Goal: Information Seeking & Learning: Learn about a topic

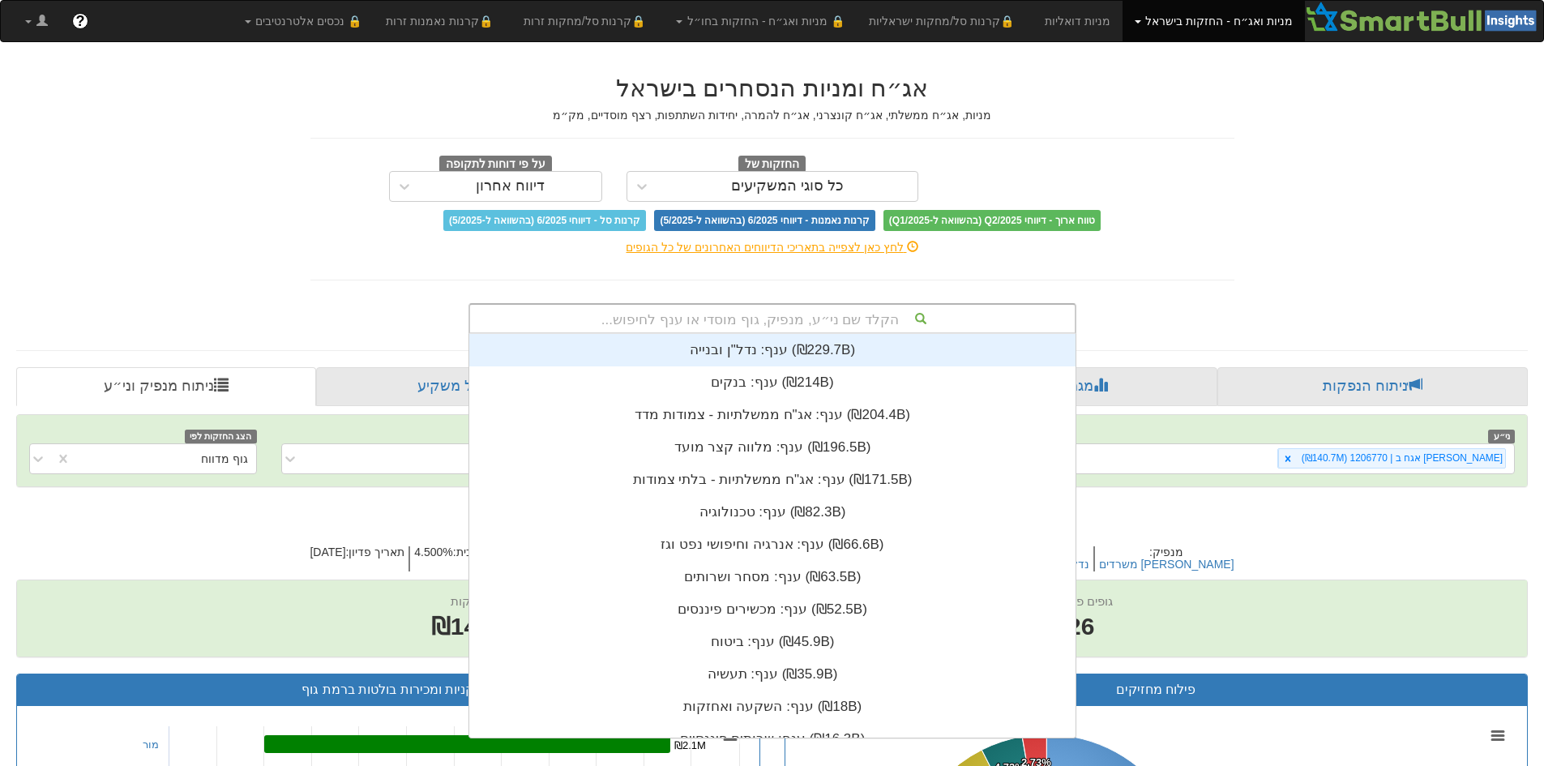
click at [767, 319] on div "הקלד שם ני״ע, מנפיק, גוף מוסדי או ענף לחיפוש..." at bounding box center [772, 319] width 605 height 28
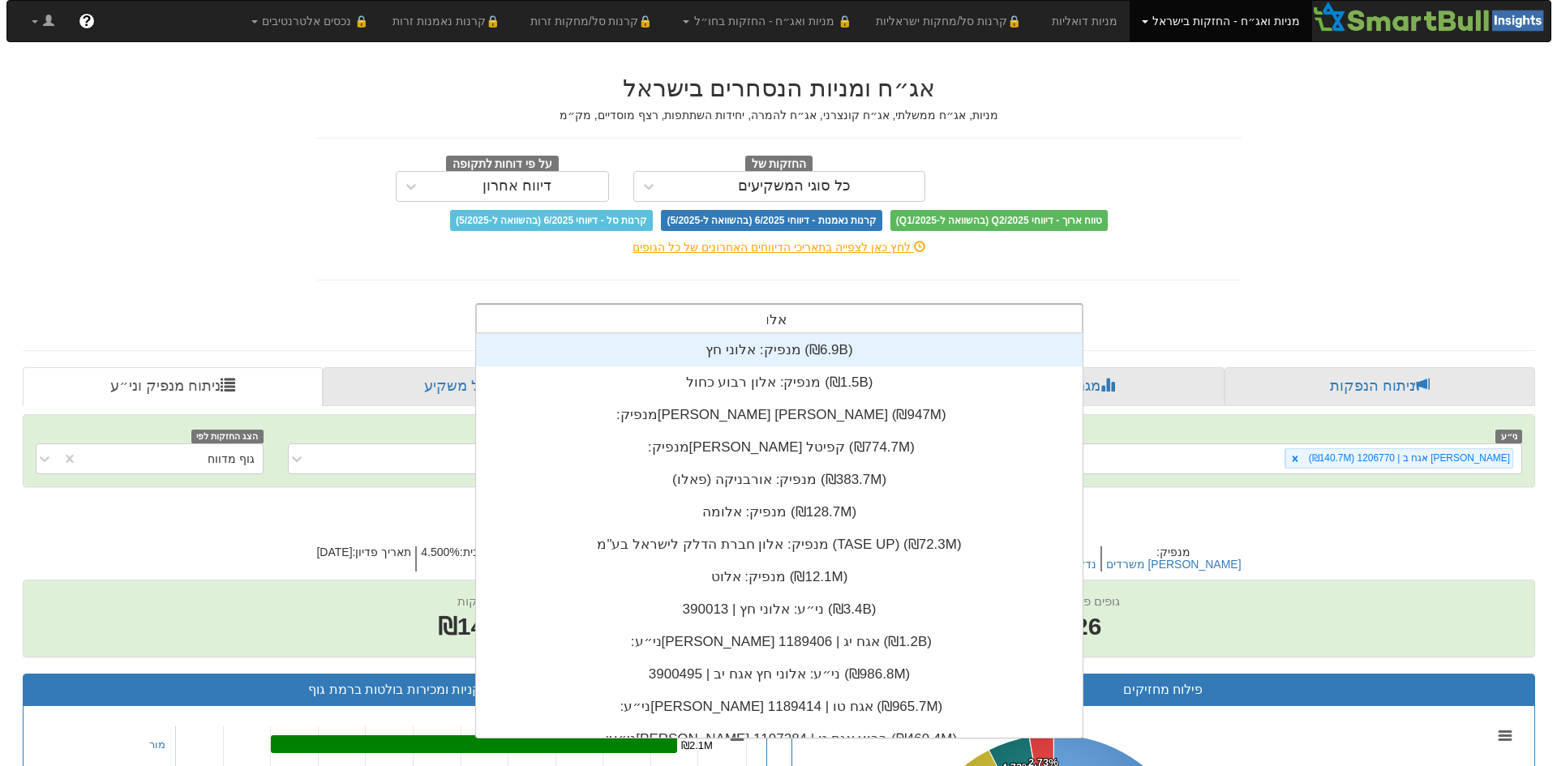
scroll to position [259, 0]
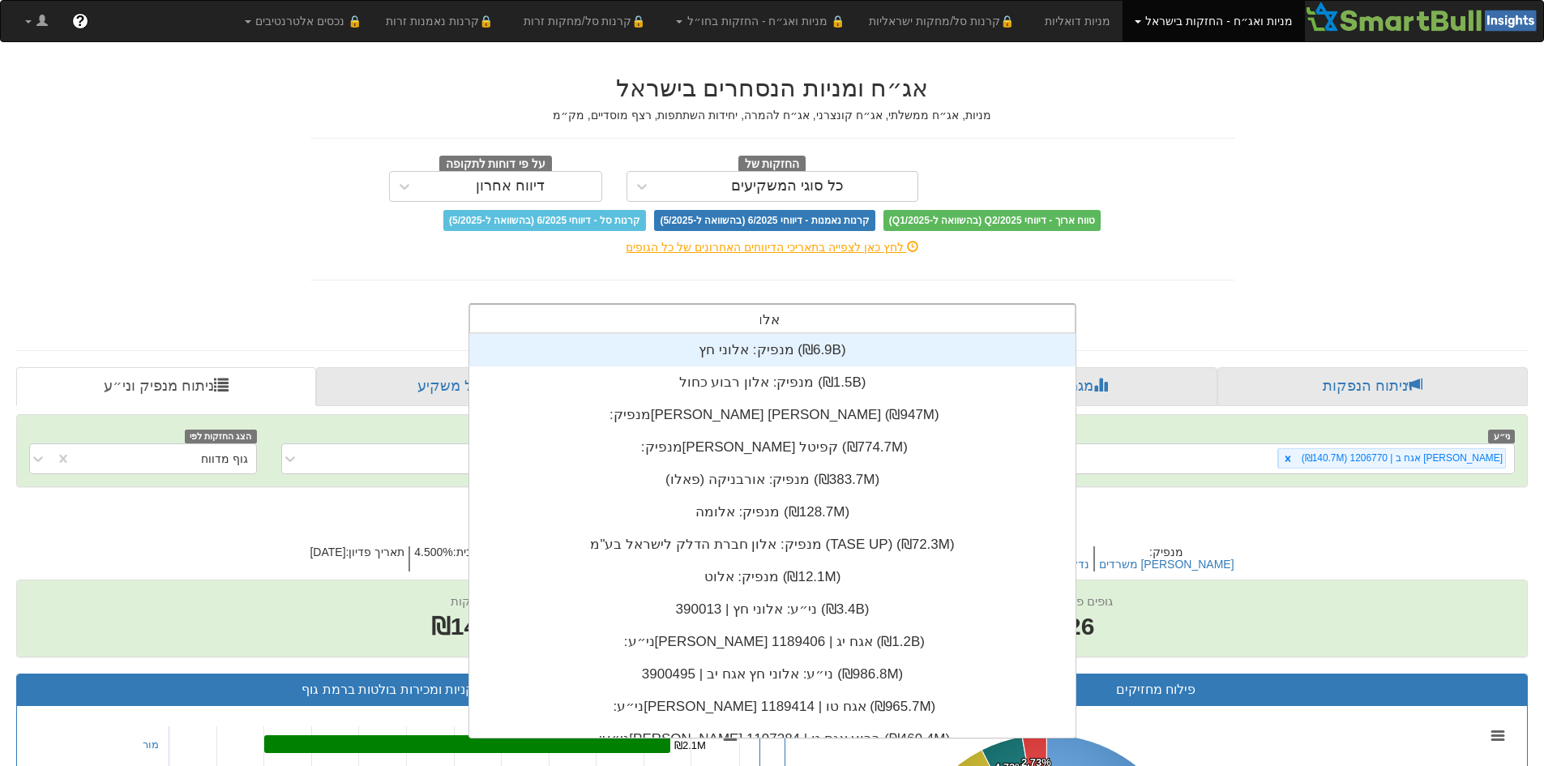
type input "אלוני"
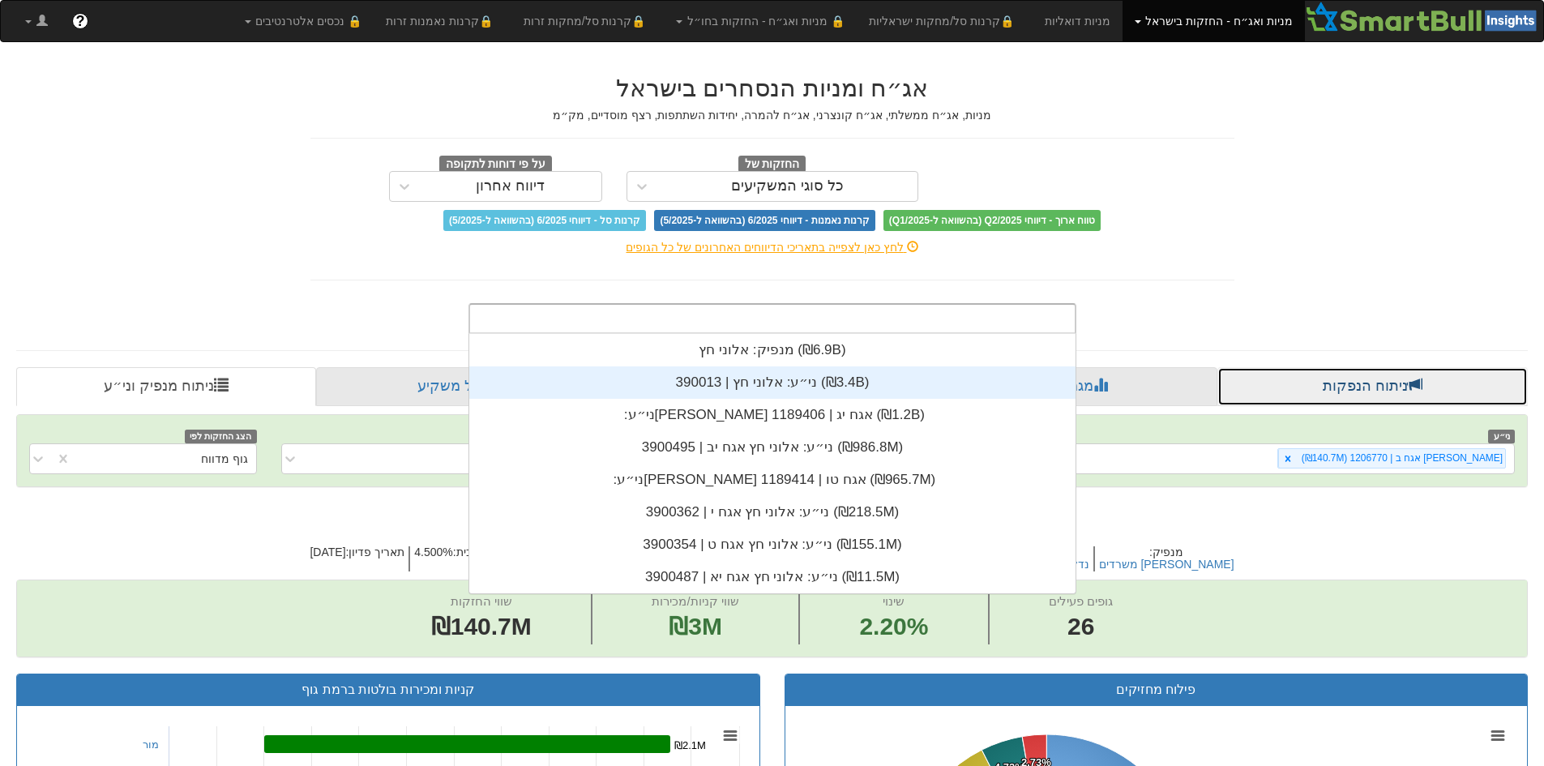
click at [1347, 380] on link "ניתוח הנפקות" at bounding box center [1373, 386] width 311 height 39
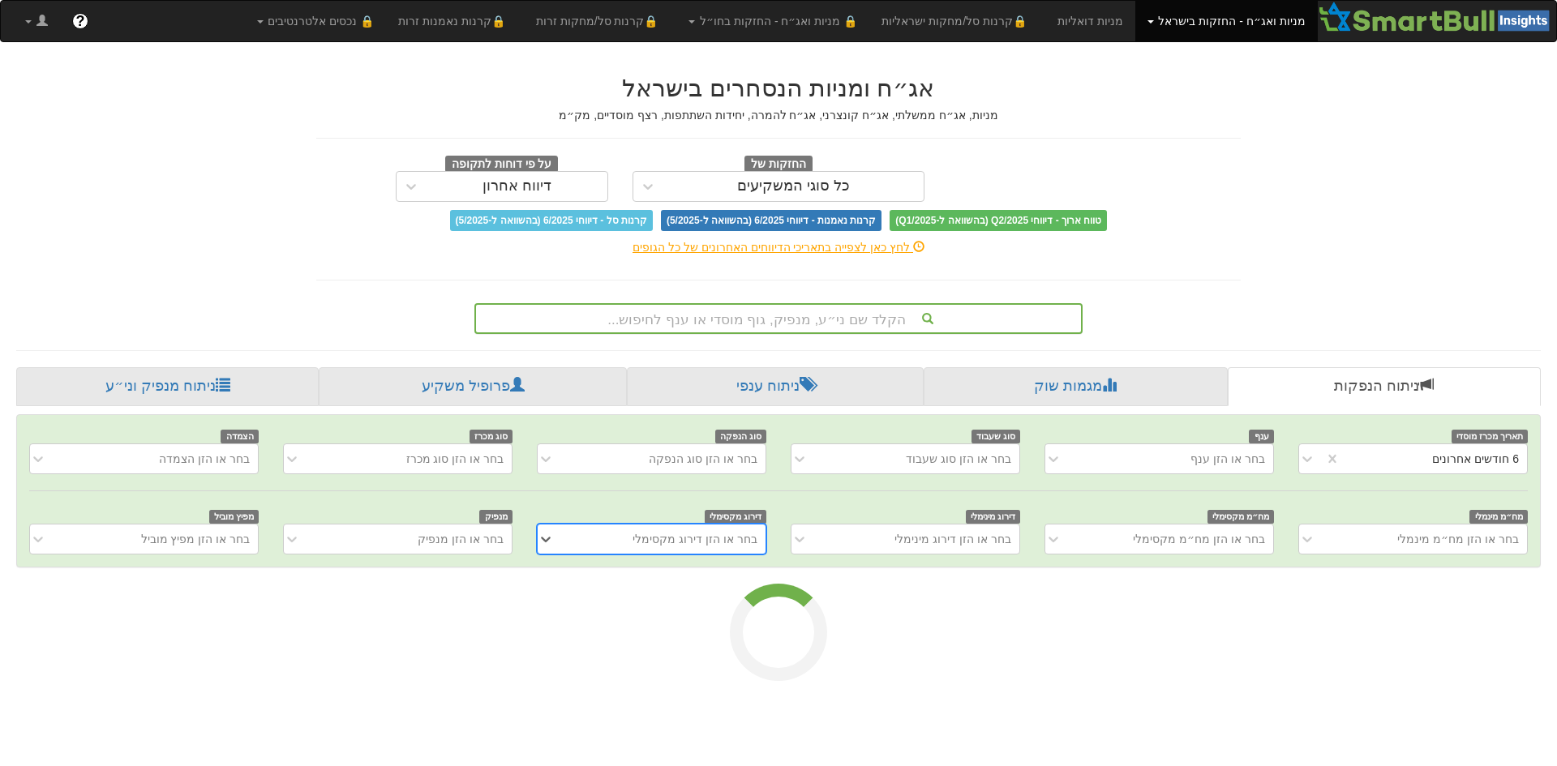
click at [215, 542] on div "בחר או הזן מפיץ מוביל" at bounding box center [156, 539] width 203 height 26
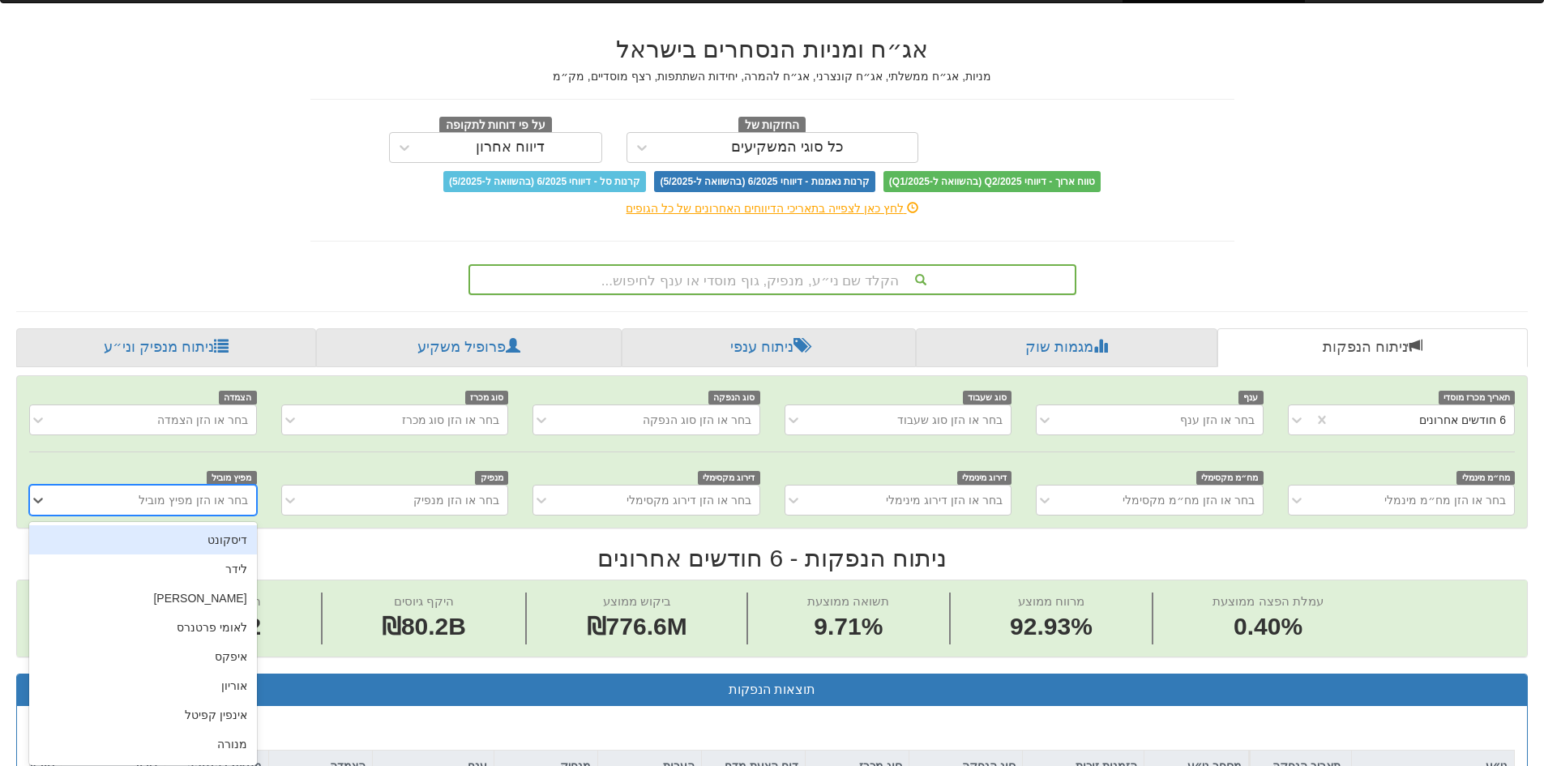
scroll to position [45, 0]
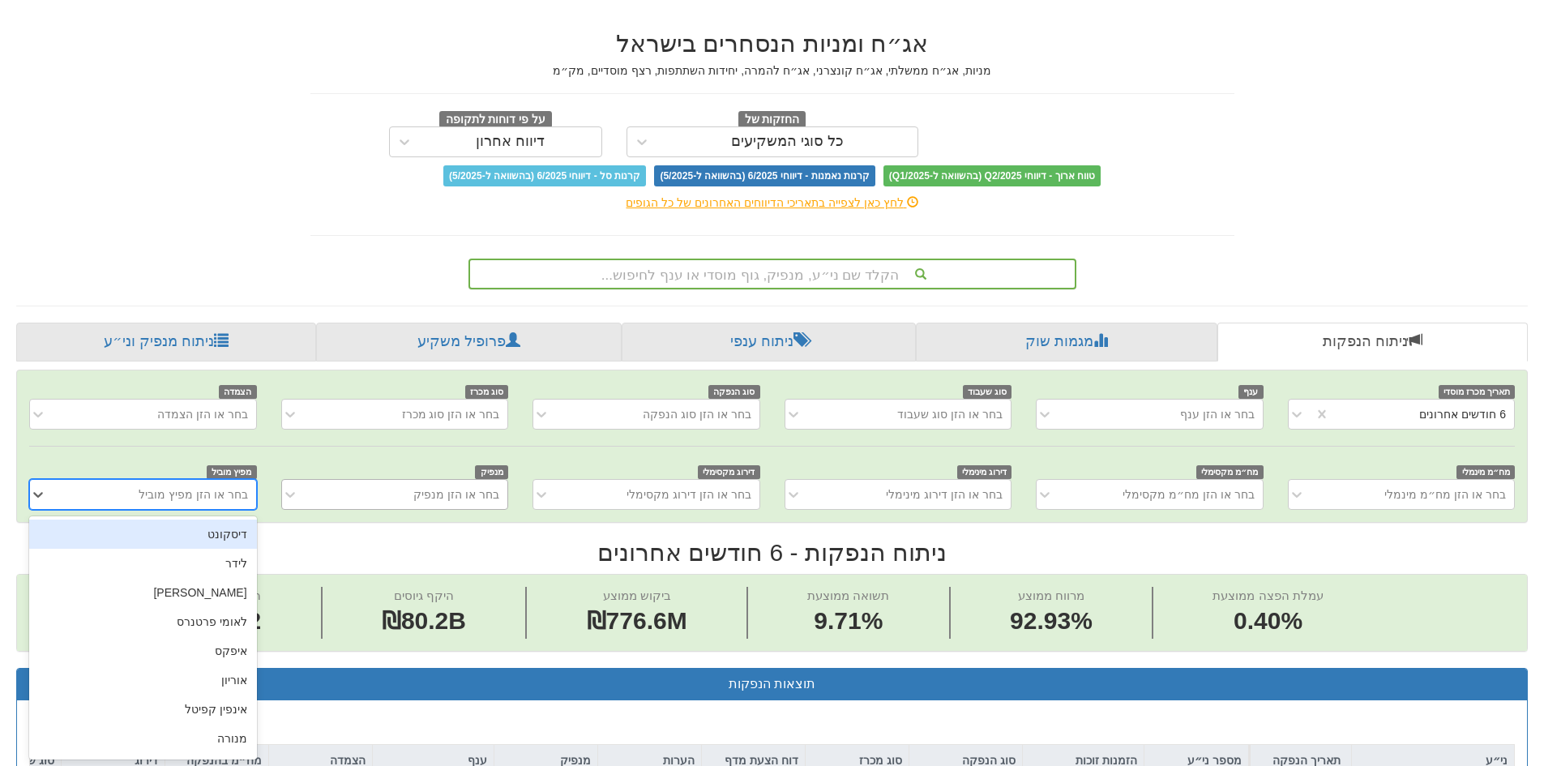
click at [399, 496] on div "בחר או הזן מנפיק" at bounding box center [407, 495] width 200 height 26
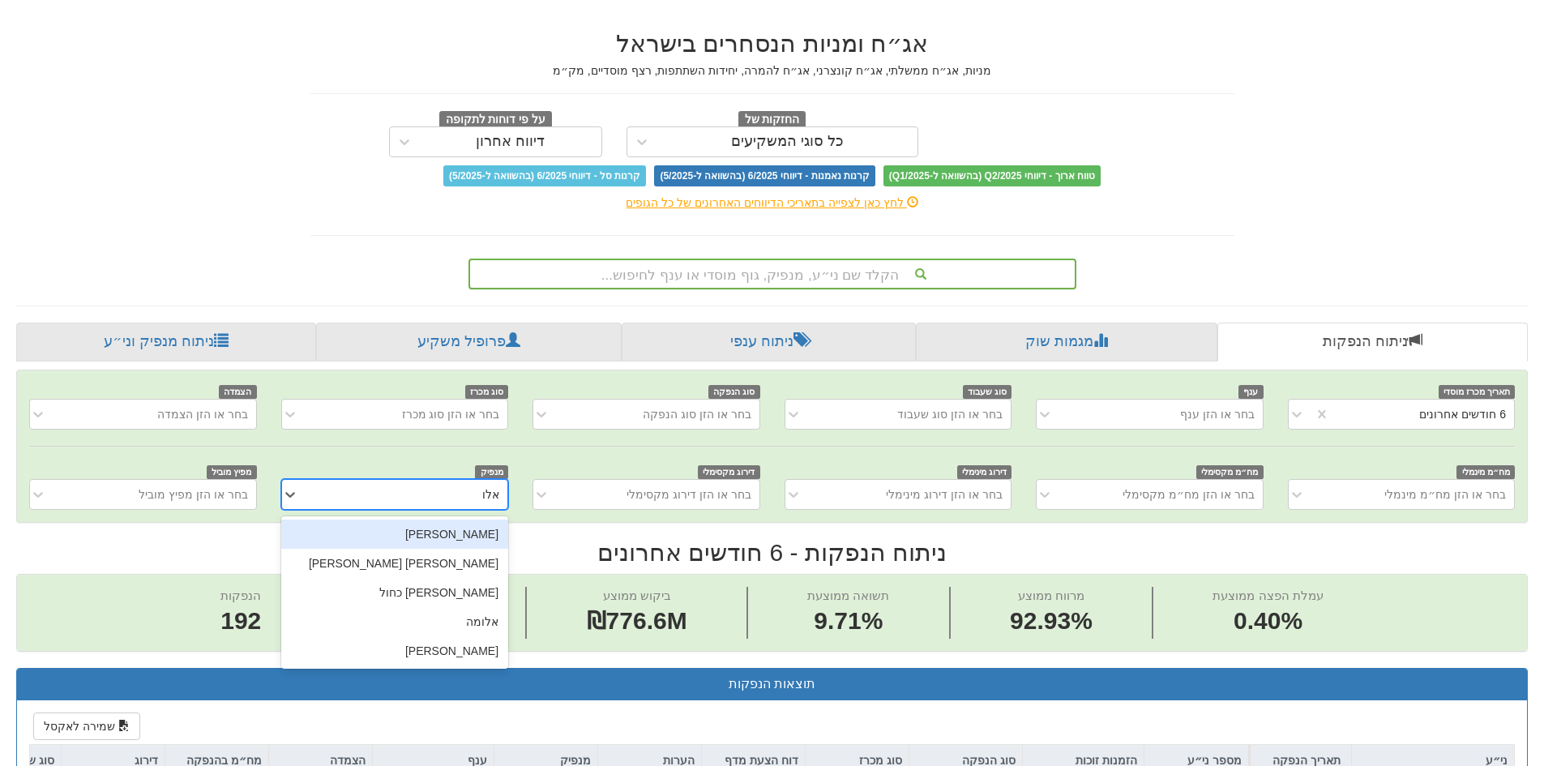
type input "אלוני"
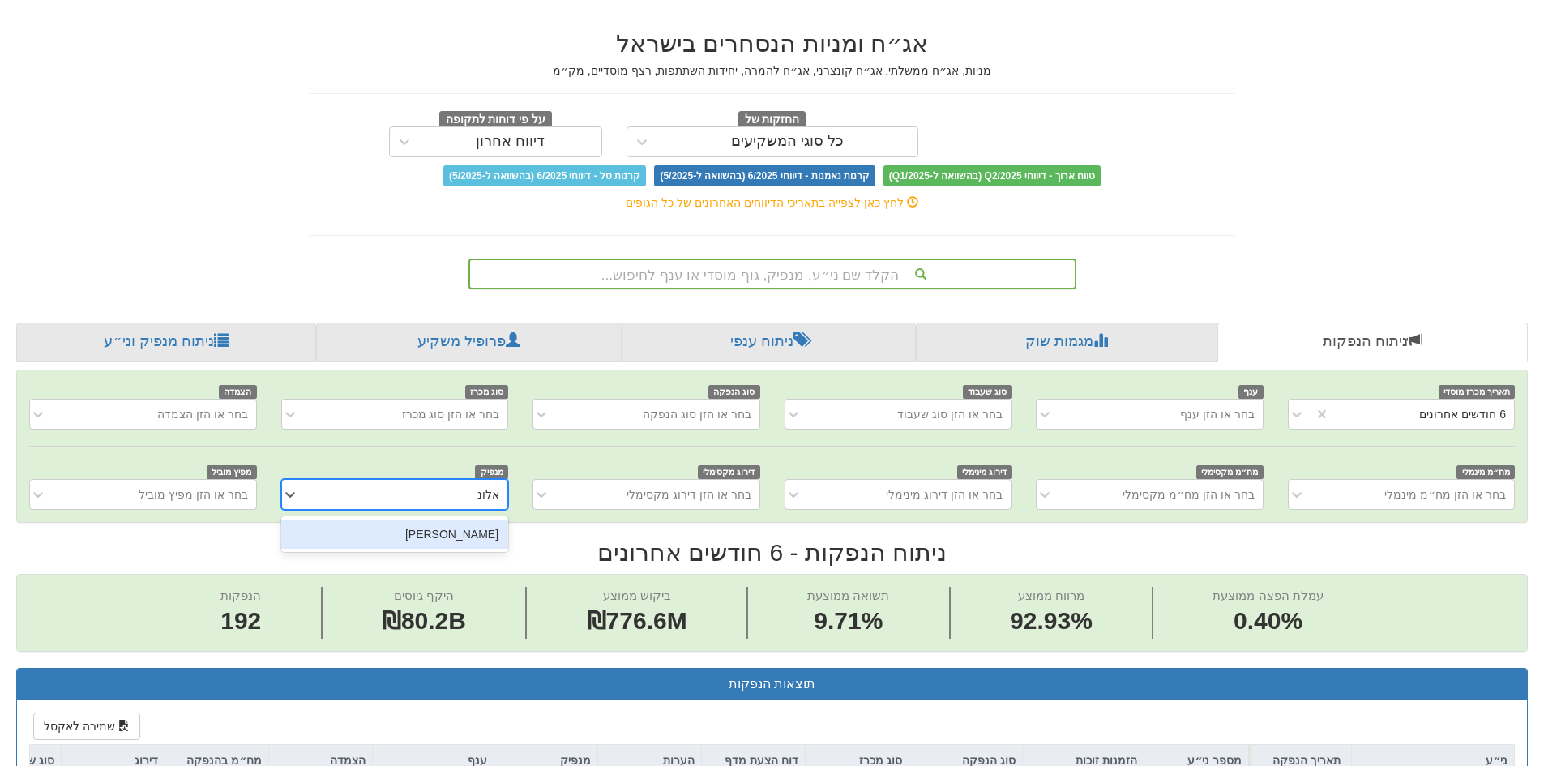
drag, startPoint x: 353, startPoint y: 538, endPoint x: 596, endPoint y: 539, distance: 242.4
click at [353, 539] on div "[PERSON_NAME]" at bounding box center [394, 534] width 227 height 29
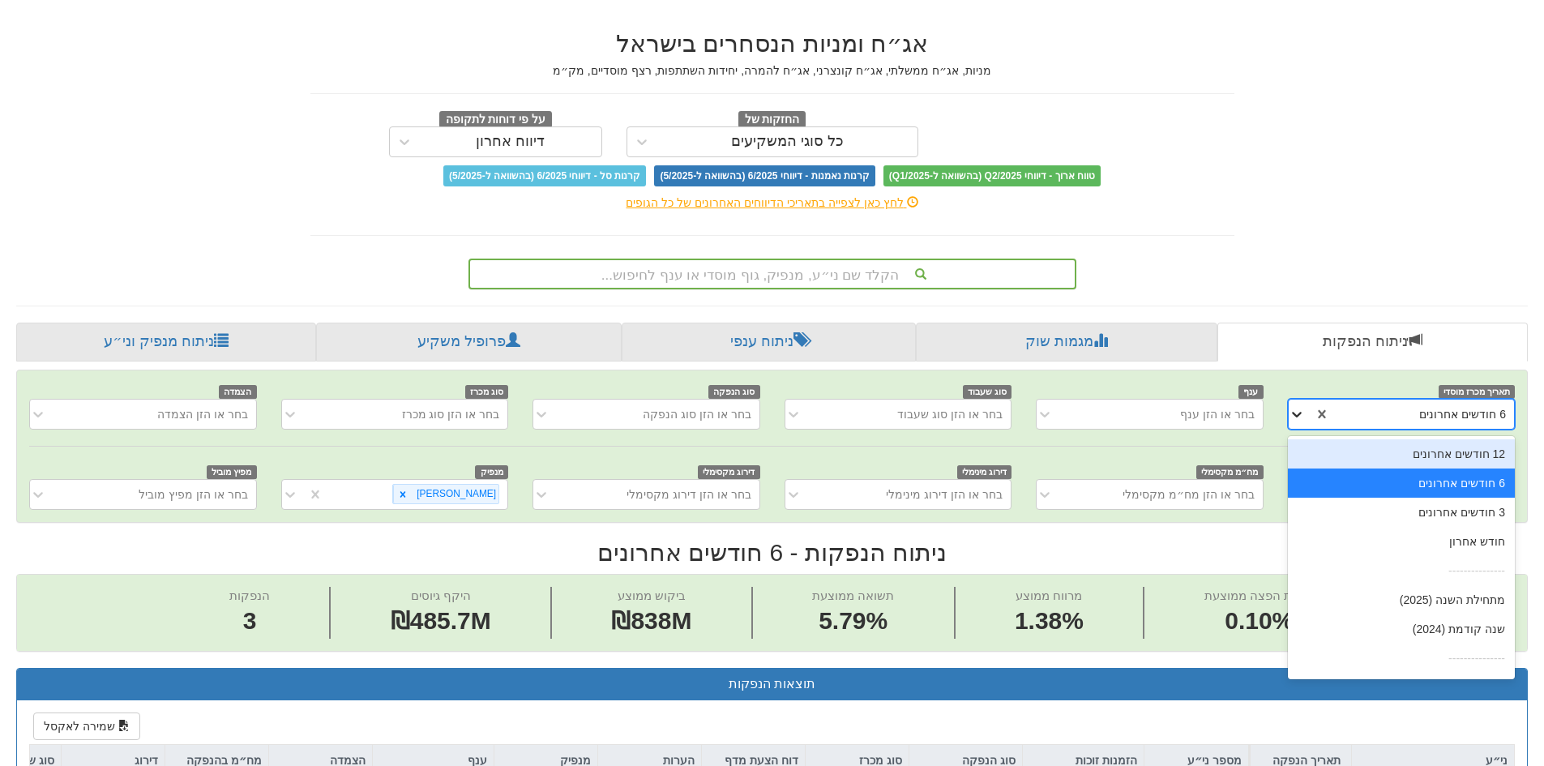
click at [1291, 410] on icon at bounding box center [1297, 414] width 16 height 16
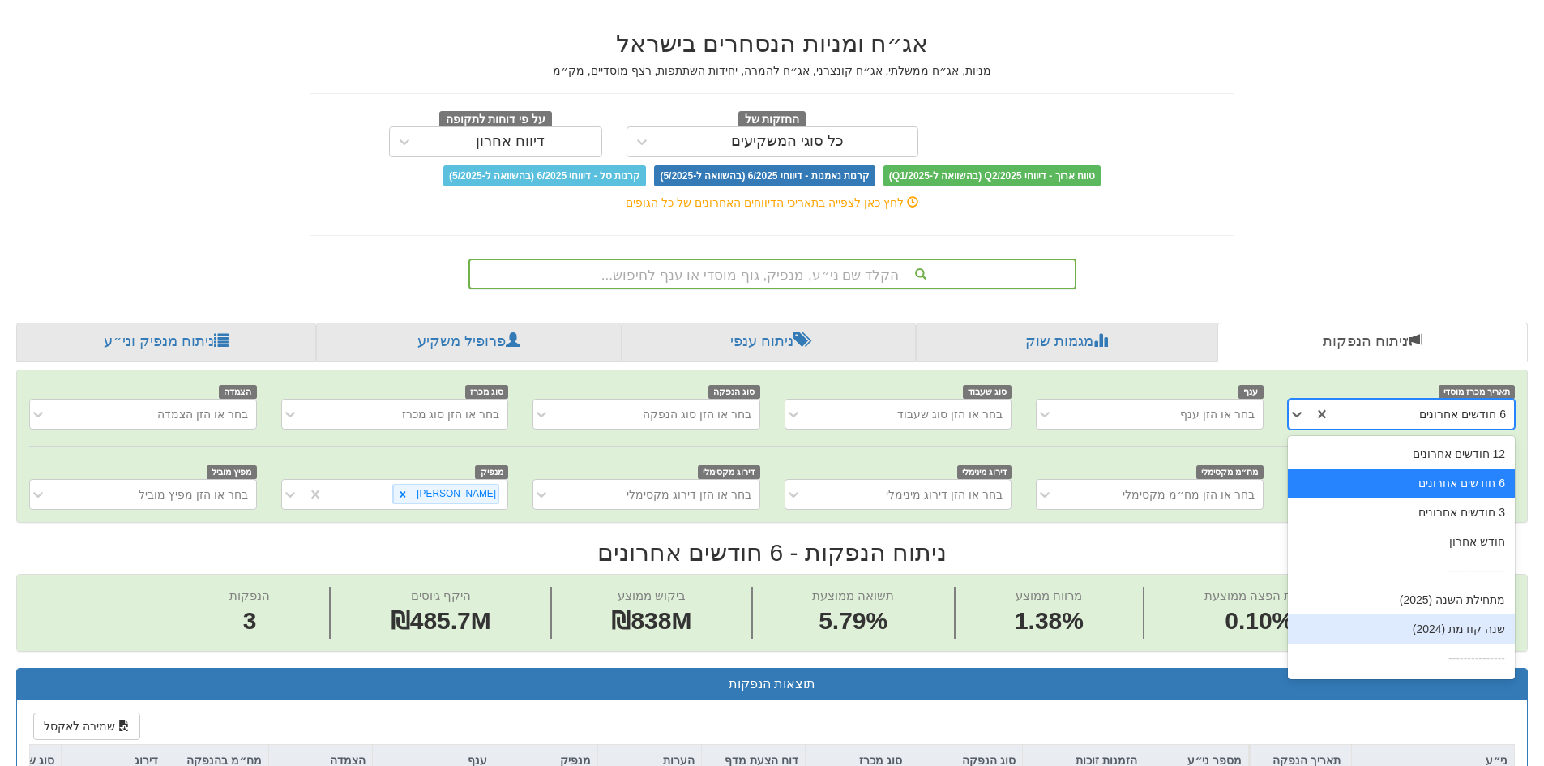
scroll to position [26, 0]
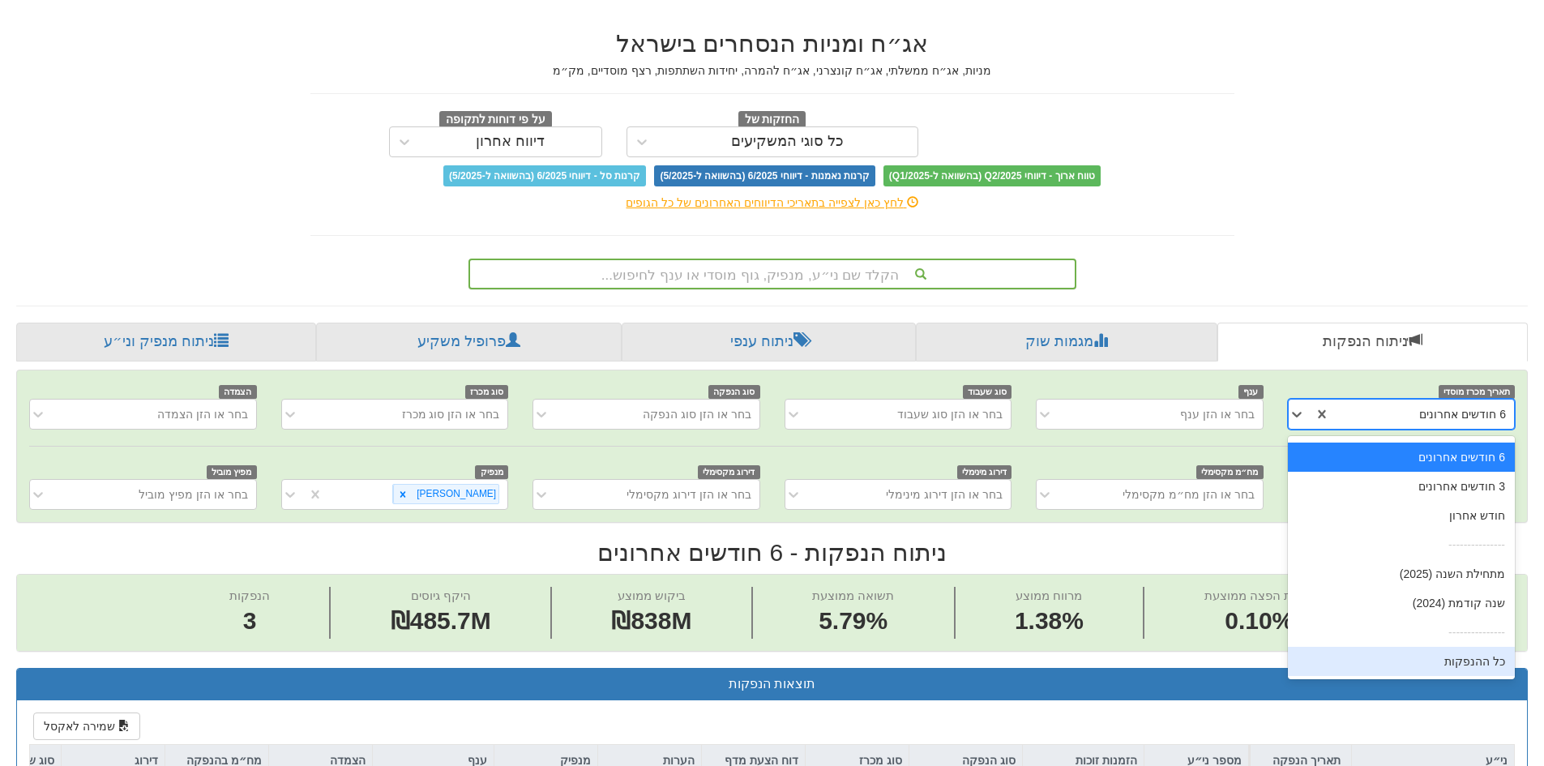
click at [1420, 656] on div "כל ההנפקות" at bounding box center [1401, 661] width 227 height 29
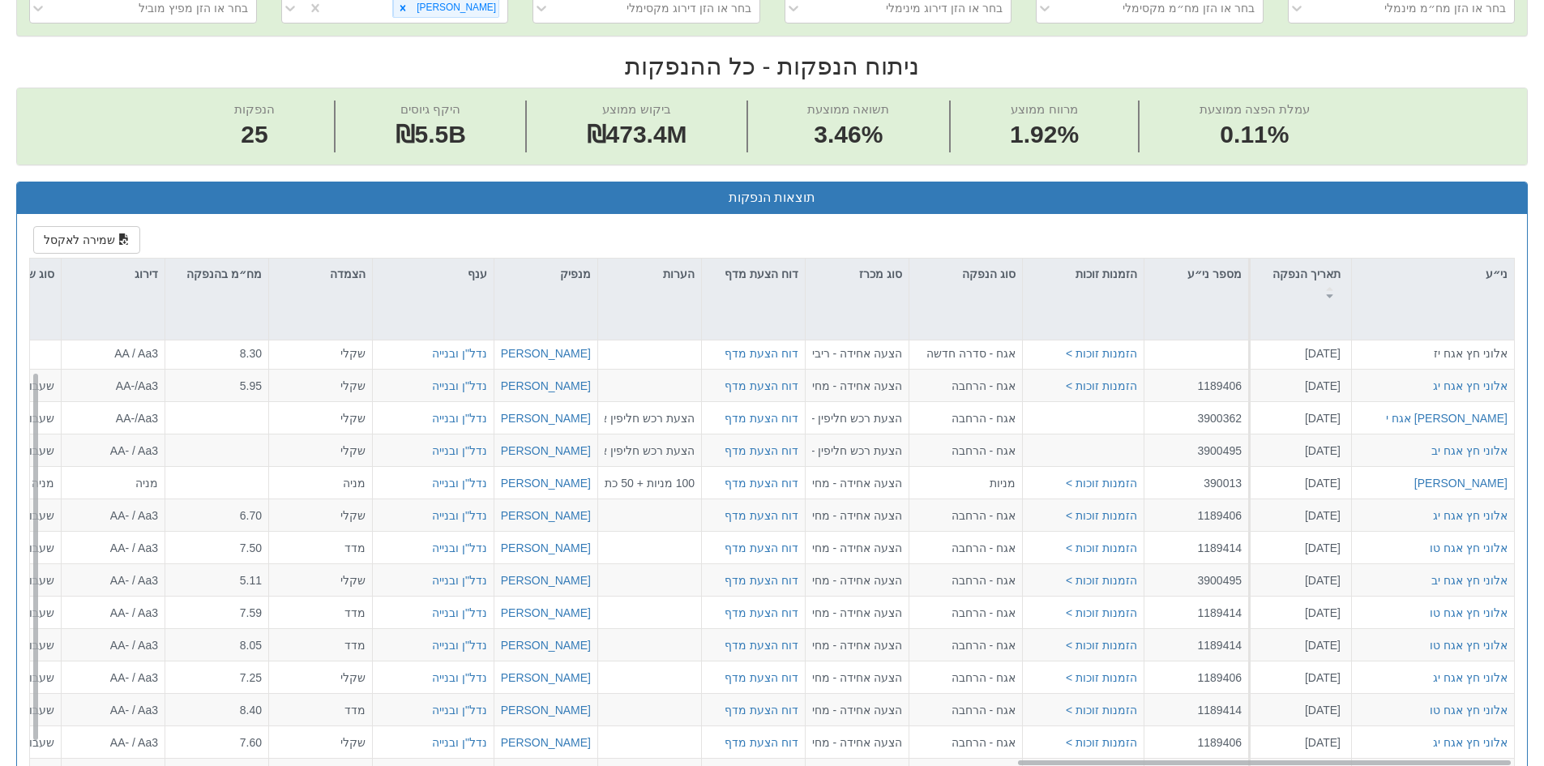
scroll to position [0, 2955]
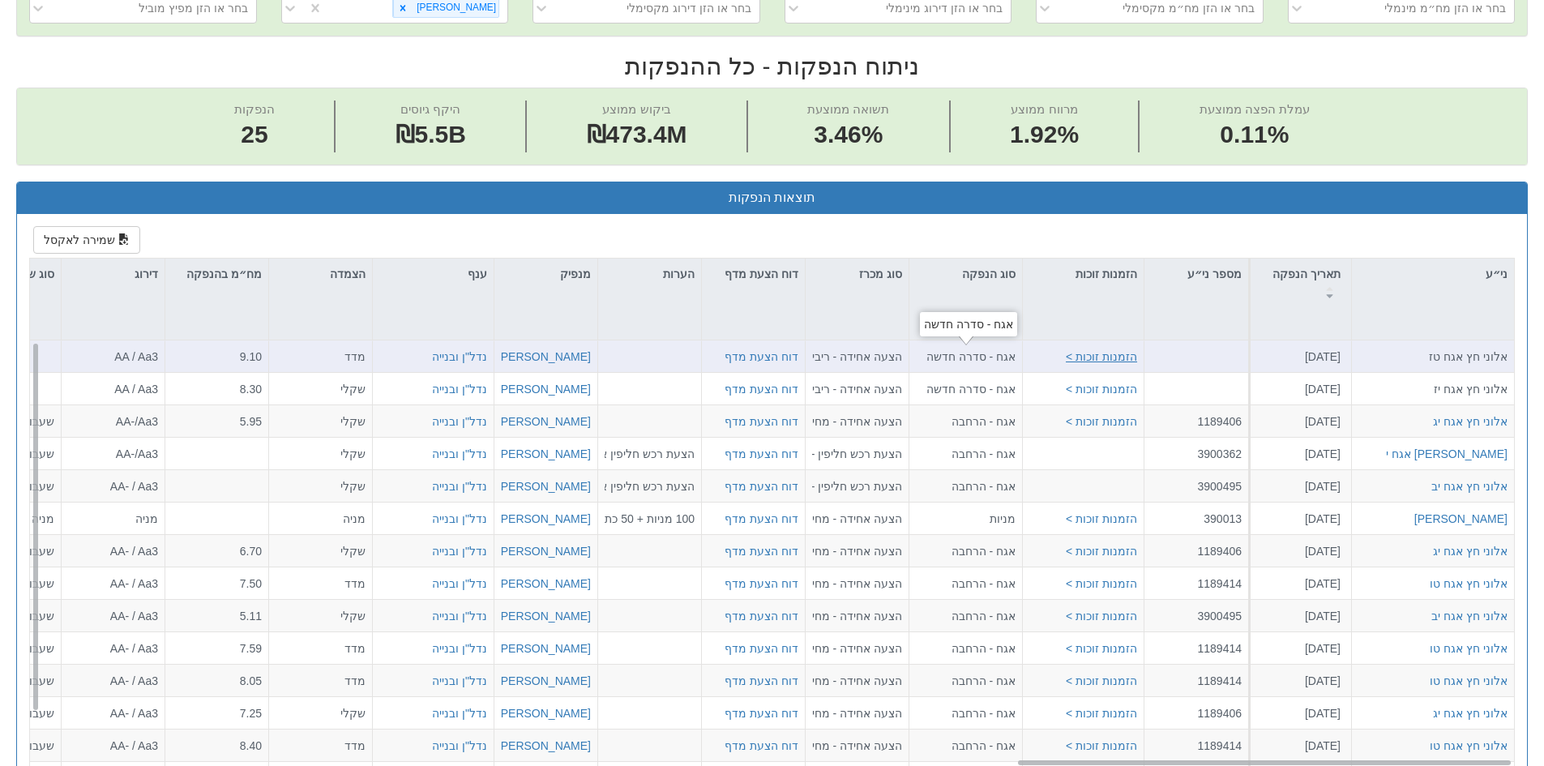
click at [1098, 354] on button "הזמנות זוכות >" at bounding box center [1101, 357] width 71 height 16
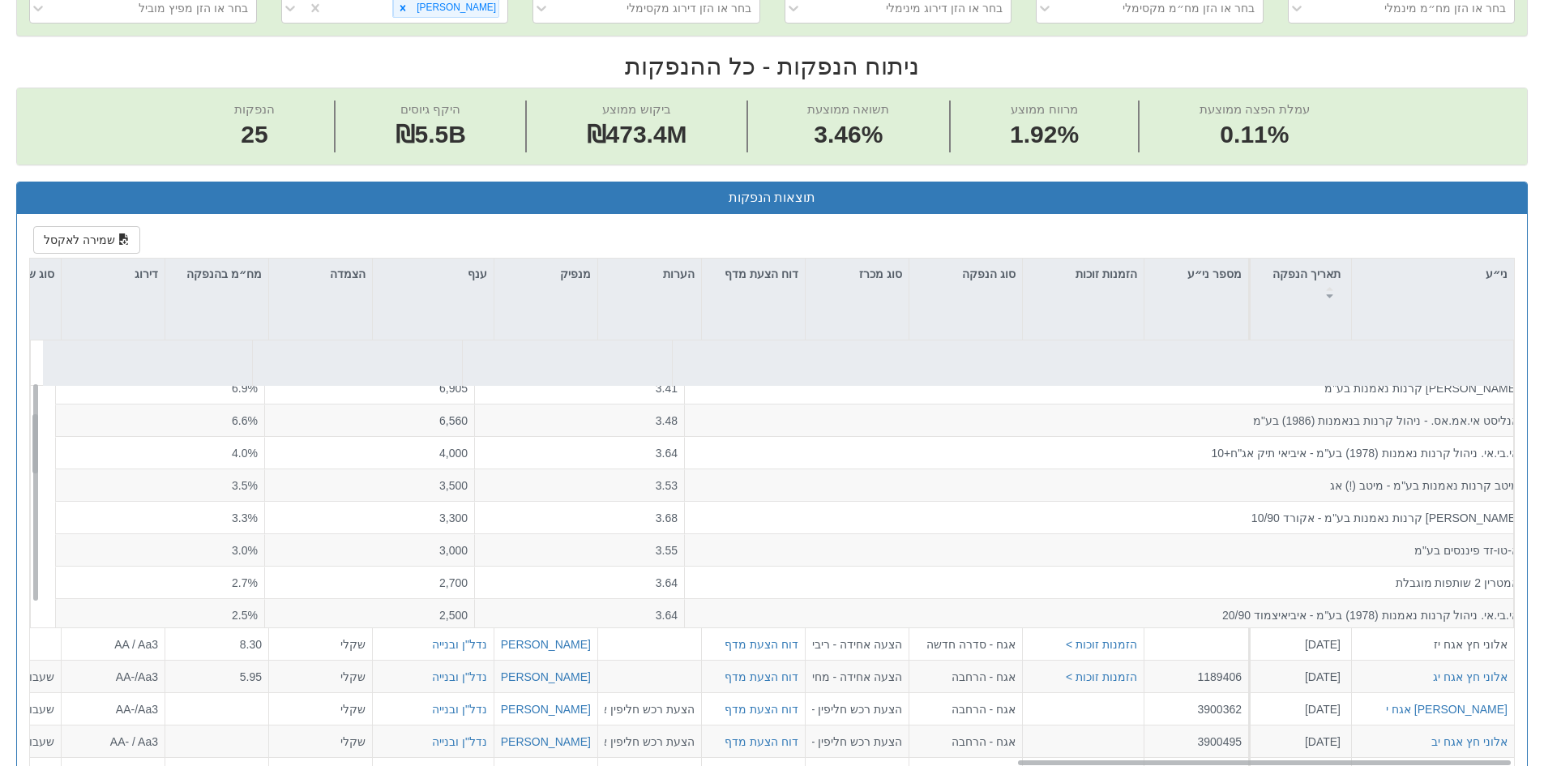
scroll to position [162, 0]
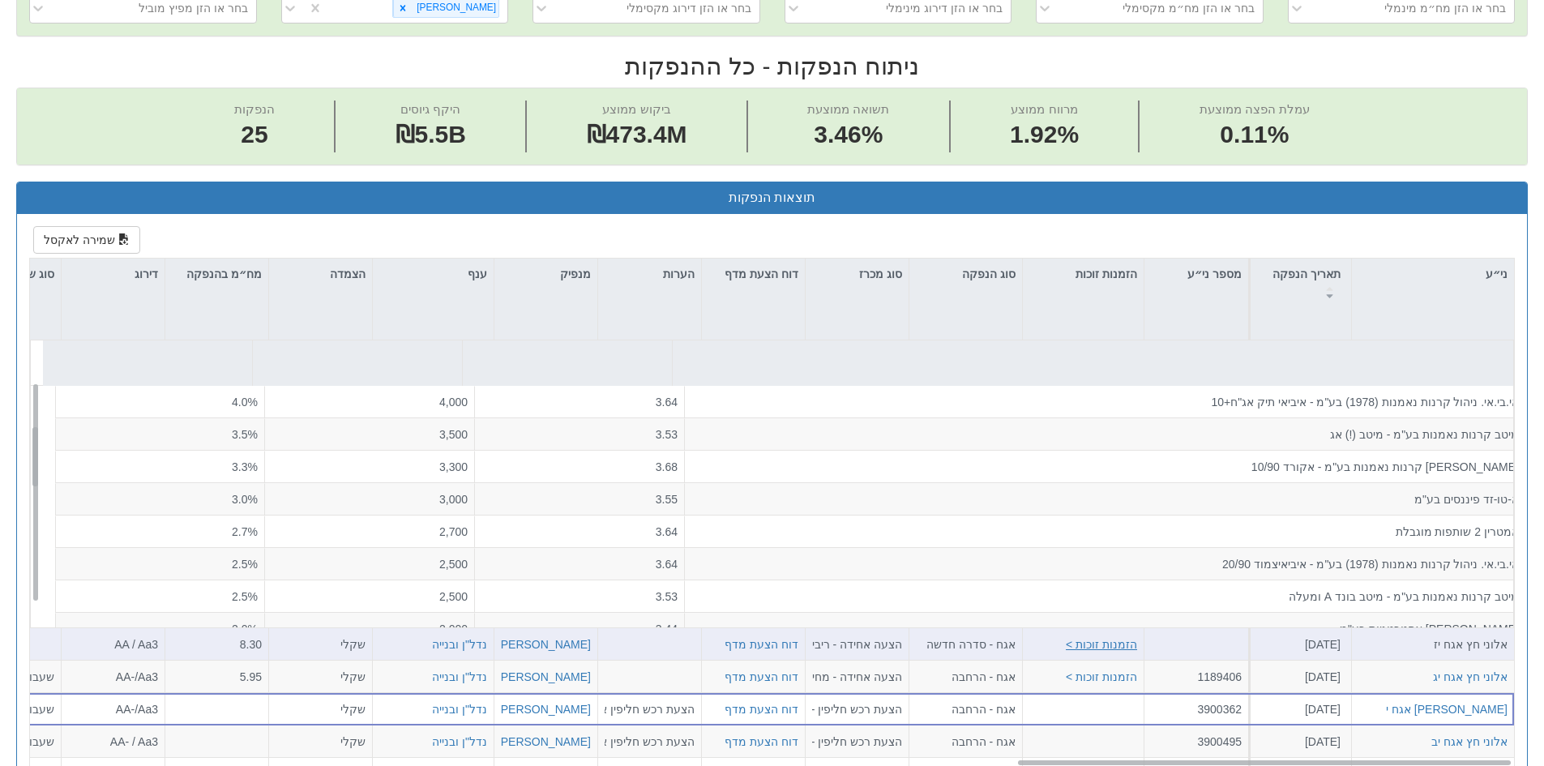
click at [1120, 643] on button "הזמנות זוכות >" at bounding box center [1101, 644] width 71 height 16
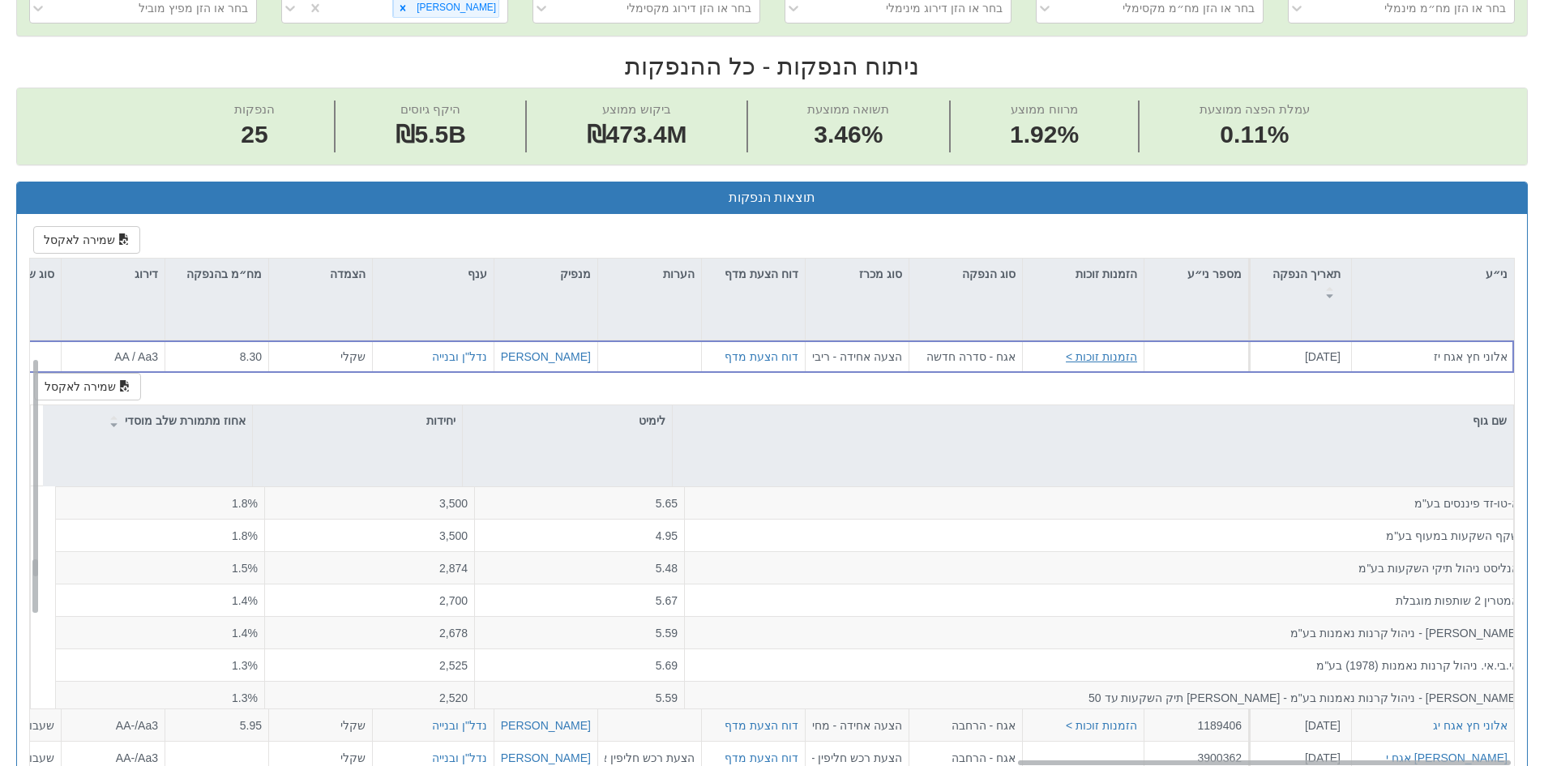
scroll to position [324, 0]
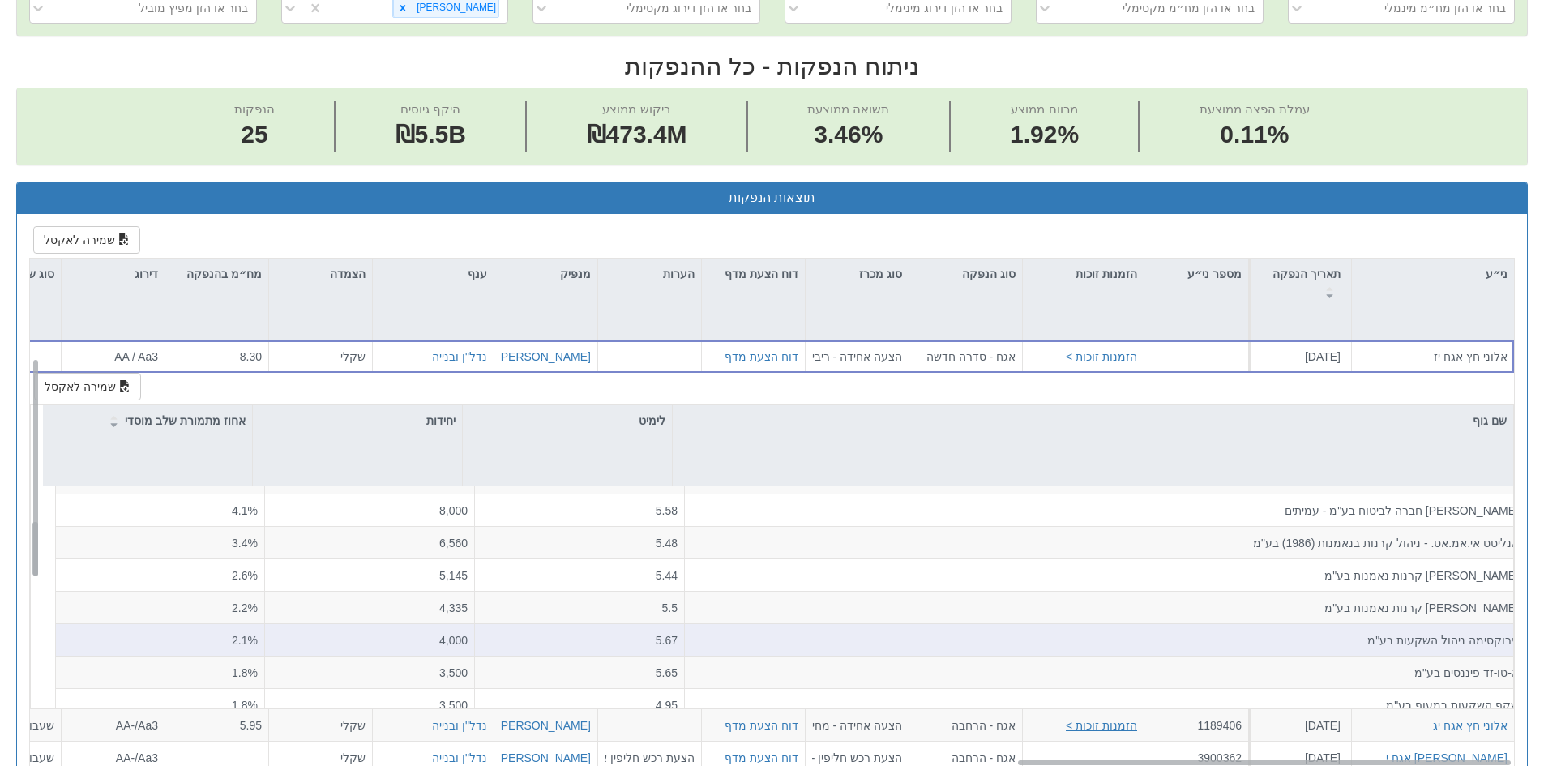
scroll to position [0, 0]
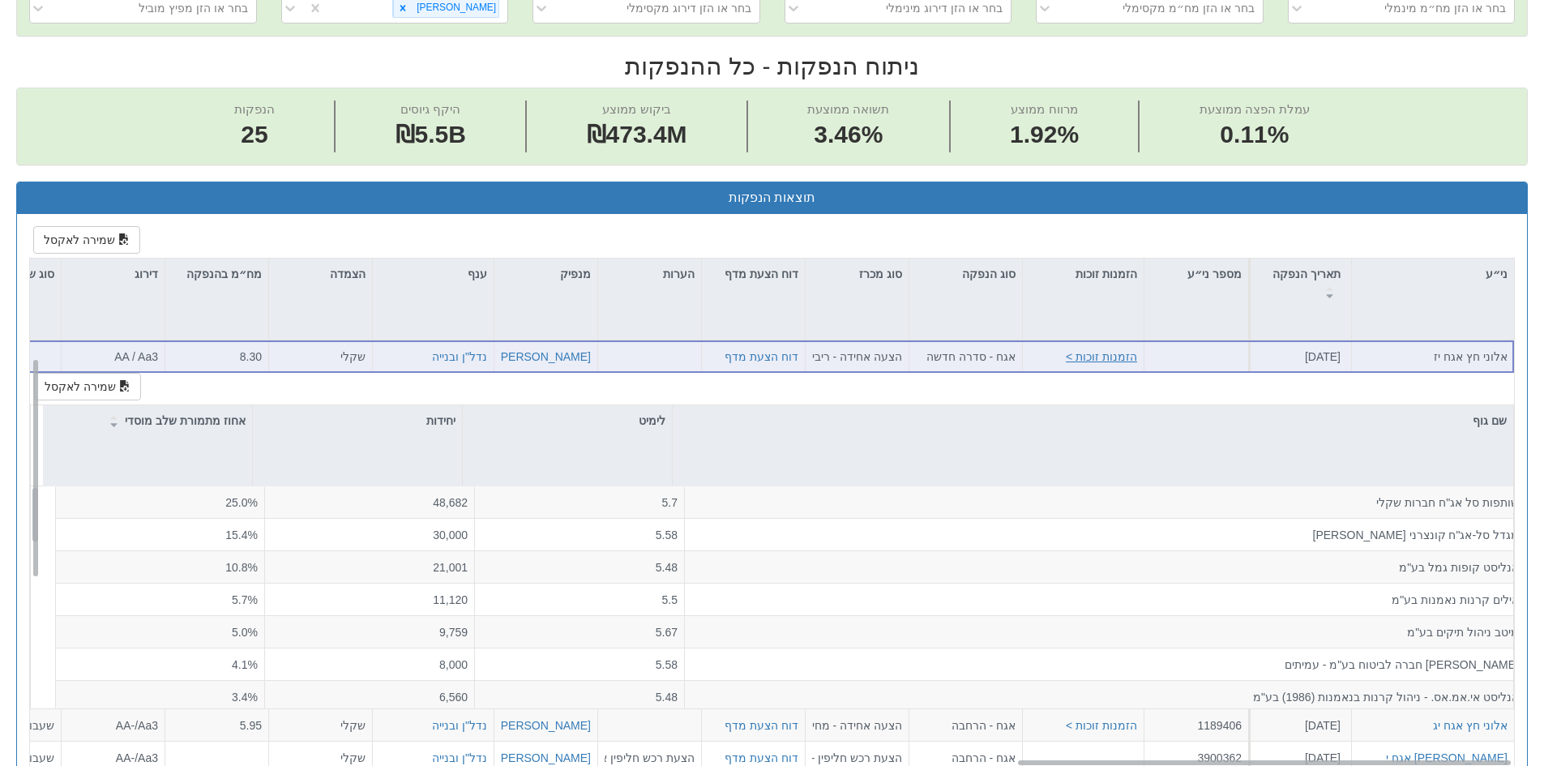
click at [1116, 357] on button "הזמנות זוכות >" at bounding box center [1101, 356] width 71 height 16
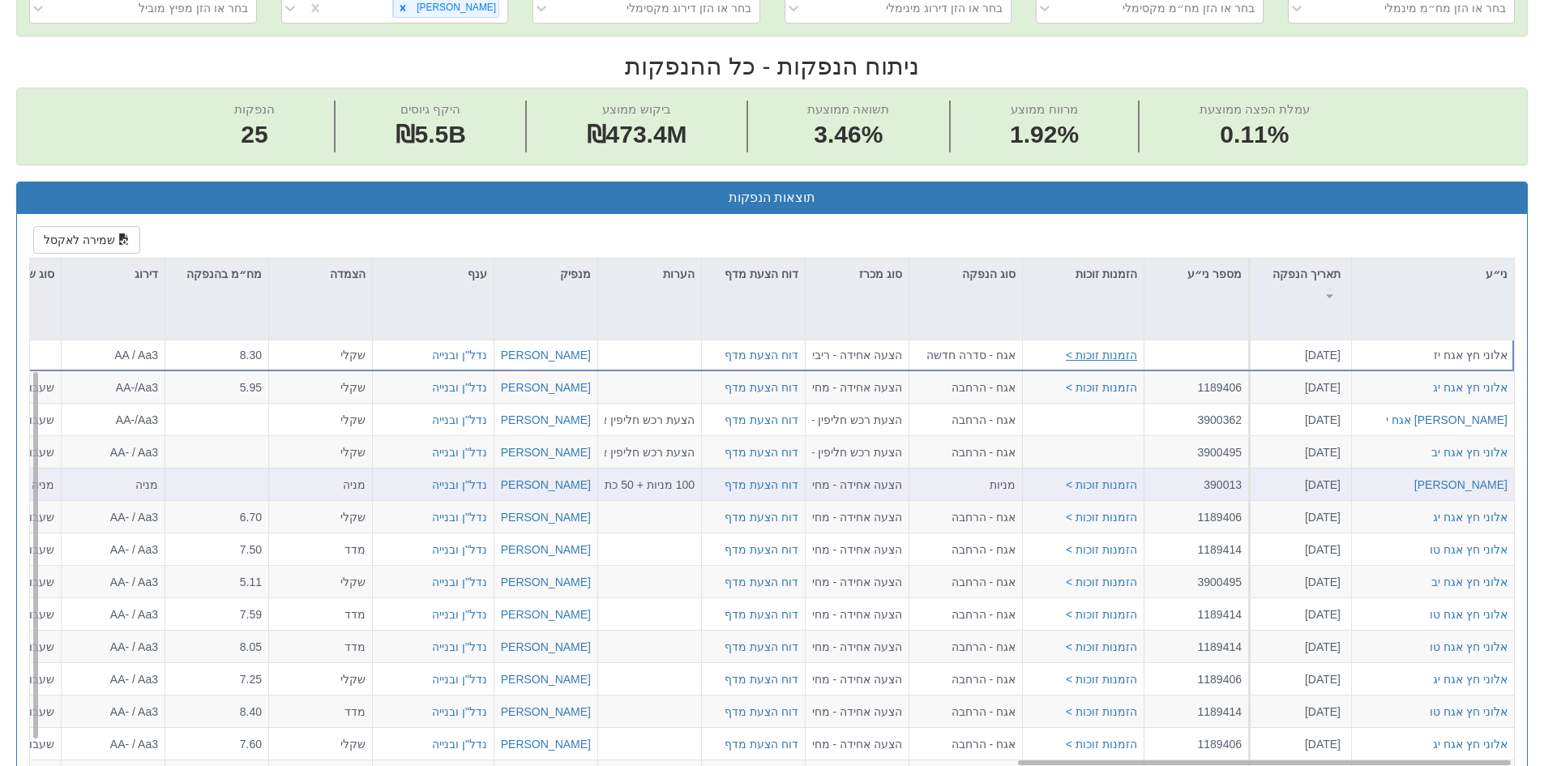
scroll to position [58, 2955]
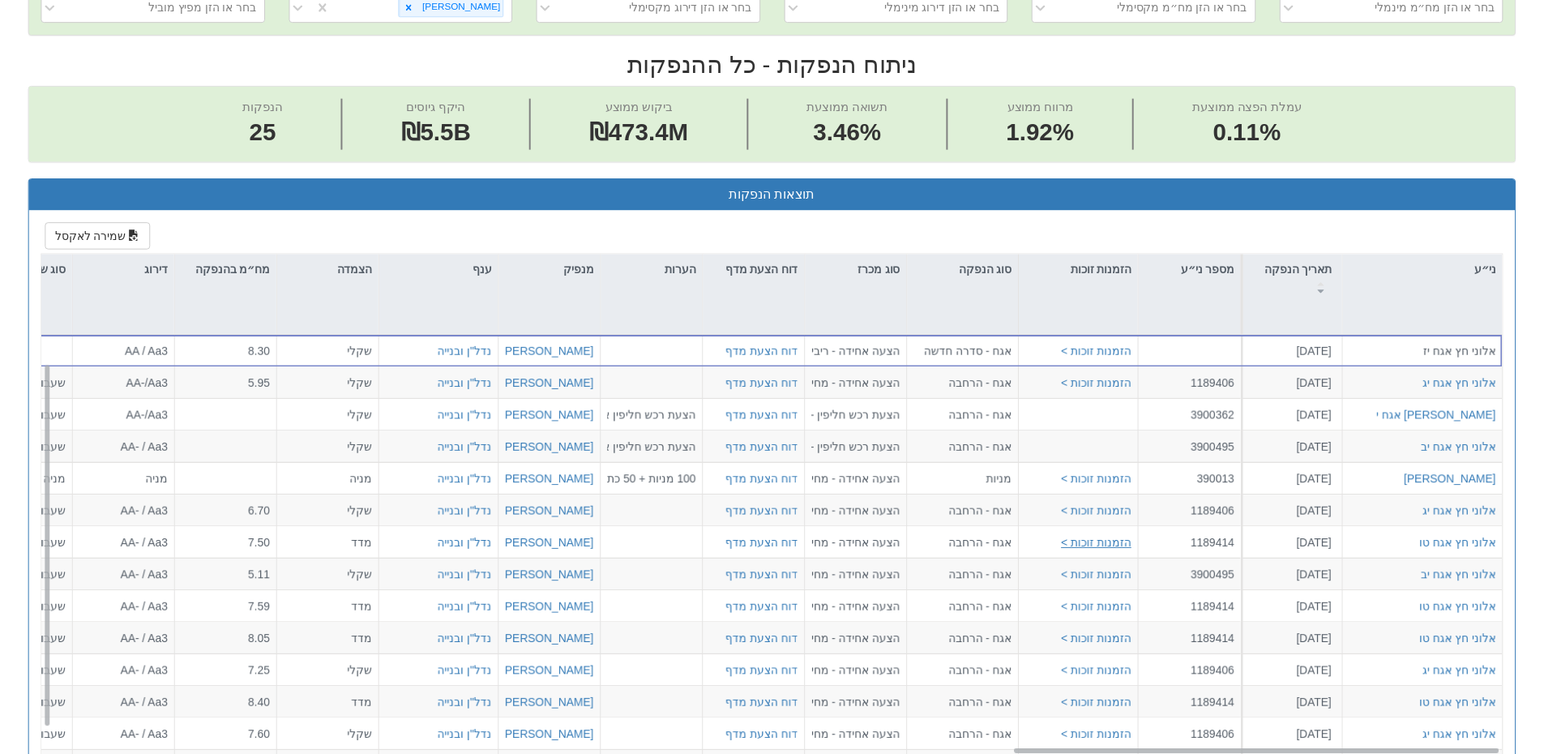
scroll to position [32, 2955]
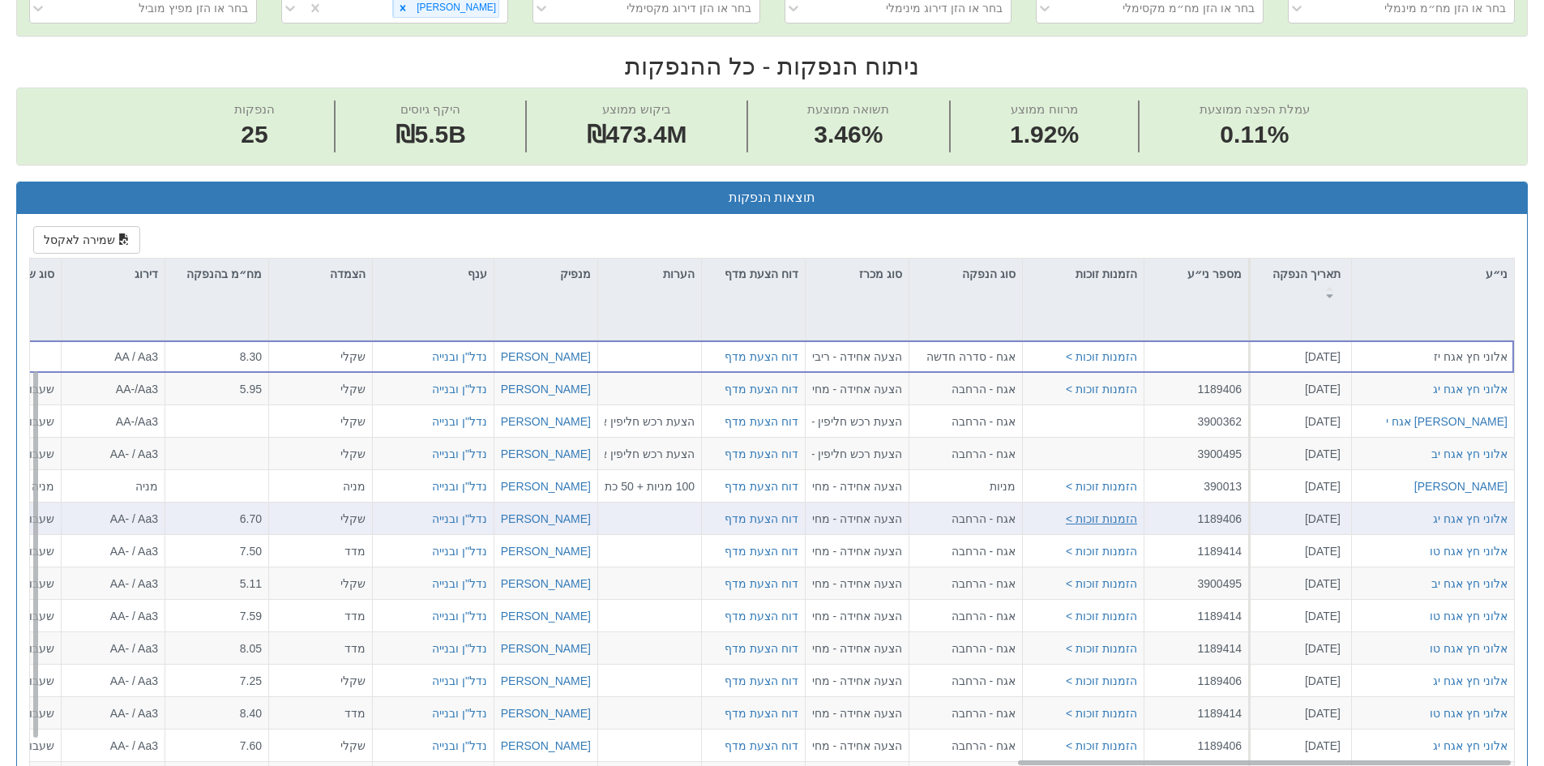
click at [1127, 521] on button "הזמנות זוכות >" at bounding box center [1101, 518] width 71 height 16
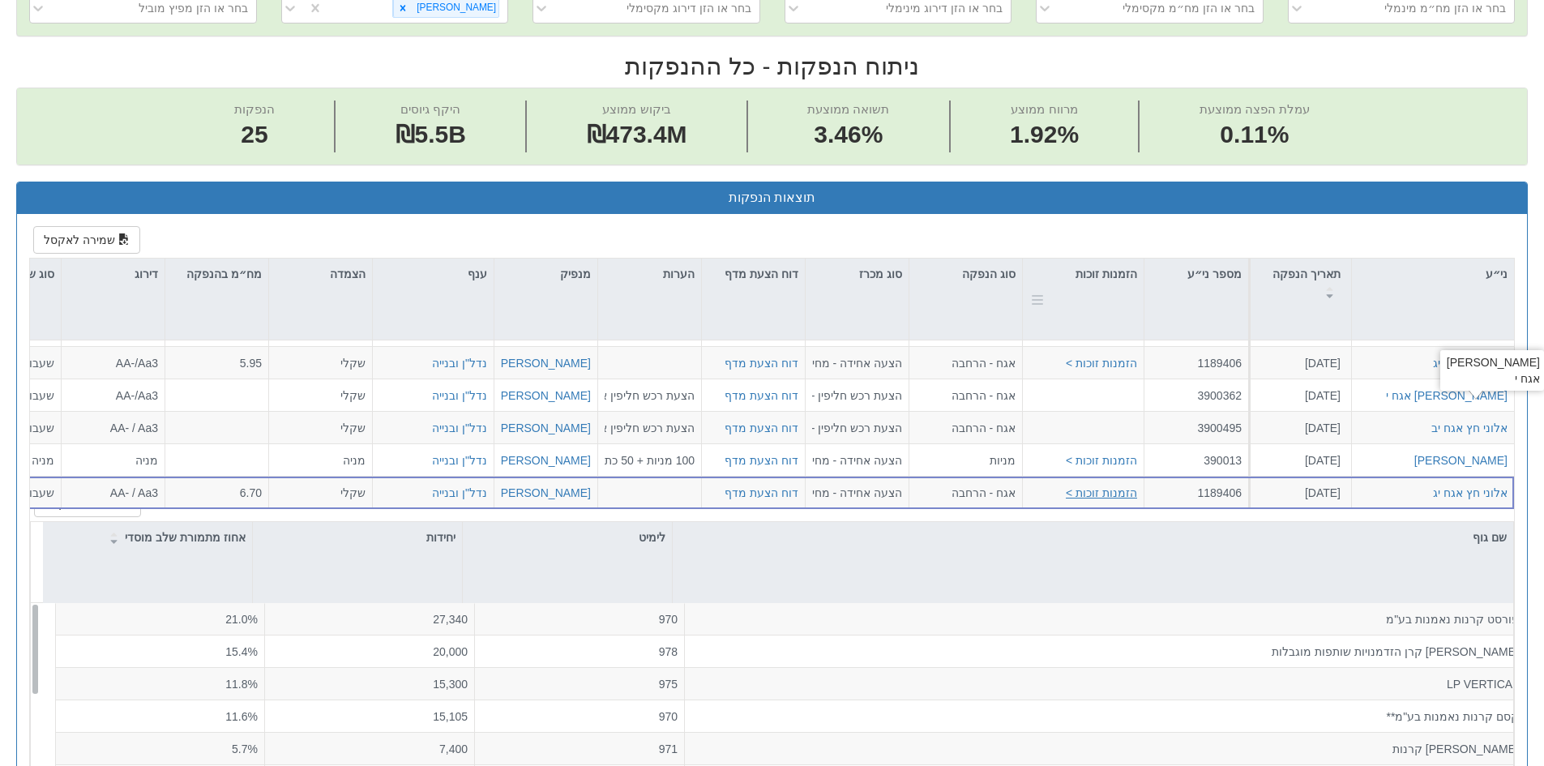
scroll to position [45, 0]
